Goal: Check status: Check status

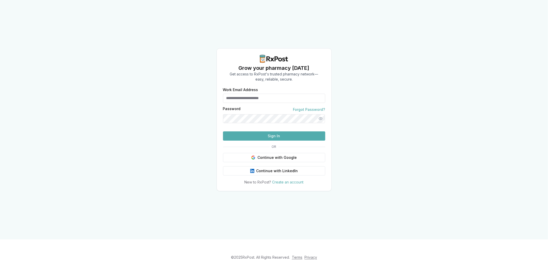
type input "**********"
click at [281, 141] on button "Sign In" at bounding box center [274, 135] width 102 height 9
click at [263, 141] on button "Sign In" at bounding box center [274, 135] width 102 height 9
click at [284, 141] on button "Sign In" at bounding box center [274, 135] width 102 height 9
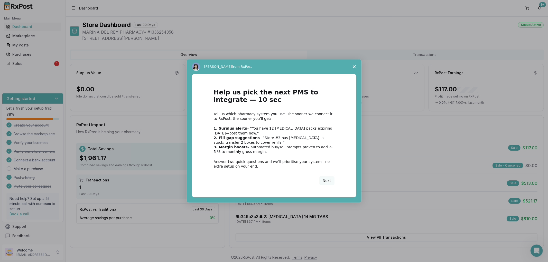
click at [352, 67] on span "Close survey" at bounding box center [354, 67] width 14 height 14
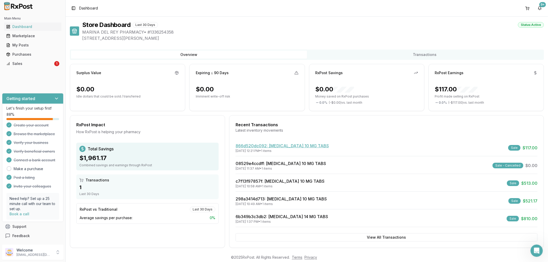
click at [288, 144] on link "866d520dc092 : [MEDICAL_DATA] 10 MG TABS" at bounding box center [281, 145] width 93 height 5
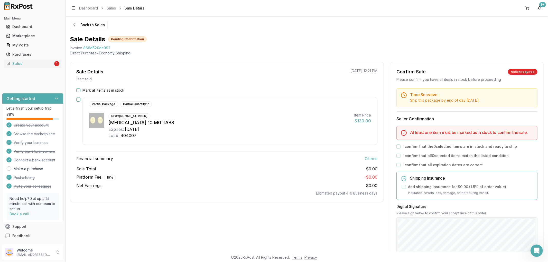
click at [267, 124] on div "[MEDICAL_DATA] 10 MG TABS" at bounding box center [229, 122] width 242 height 7
click at [95, 23] on button "Back to Sales" at bounding box center [89, 25] width 38 height 8
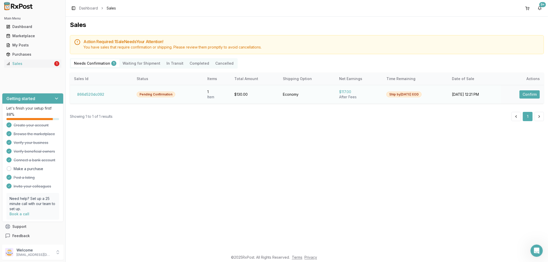
click at [157, 95] on div "Pending Confirmation" at bounding box center [156, 95] width 39 height 6
click at [530, 93] on button "Confirm" at bounding box center [529, 94] width 20 height 8
